Goal: Task Accomplishment & Management: Manage account settings

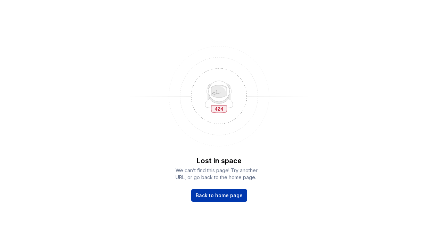
click at [220, 196] on span "Back to home page" at bounding box center [219, 195] width 47 height 7
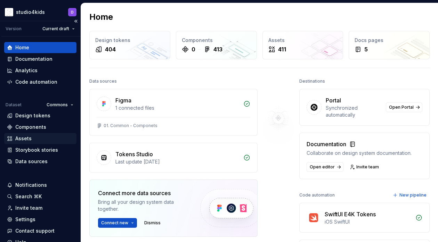
click at [32, 140] on div "Assets" at bounding box center [40, 138] width 67 height 7
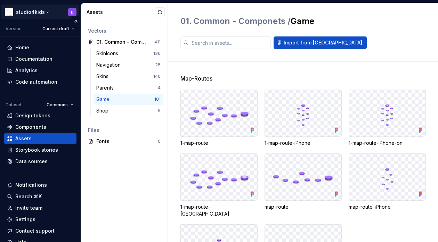
click at [30, 11] on html "studio4kids D Version Current draft Home Documentation Analytics Code automatio…" at bounding box center [219, 121] width 438 height 242
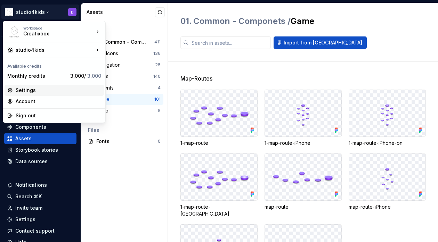
click at [31, 89] on div "Settings" at bounding box center [59, 90] width 86 height 7
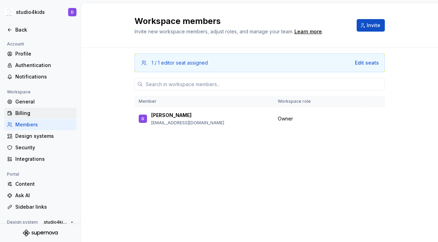
click at [20, 113] on div "Billing" at bounding box center [44, 113] width 58 height 7
